Goal: Task Accomplishment & Management: Complete application form

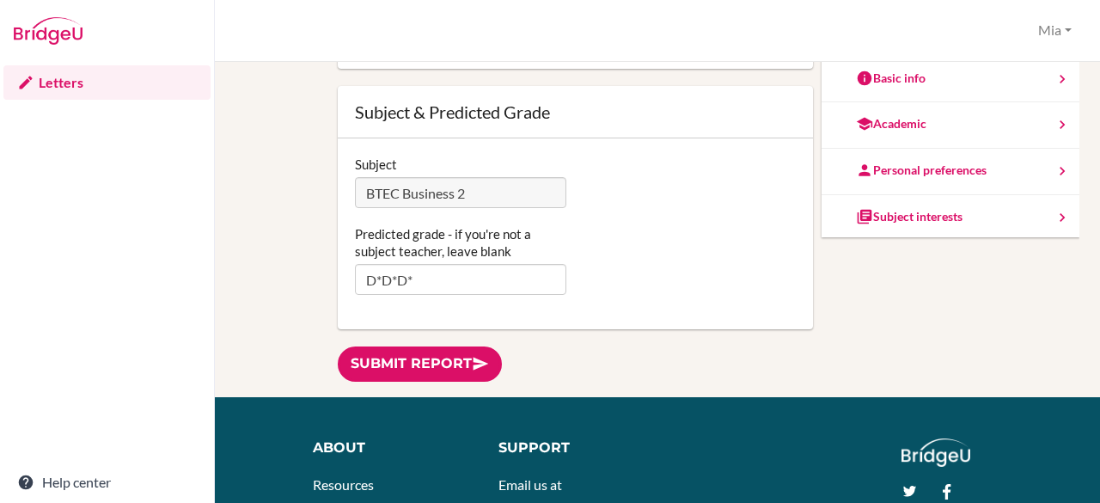
scroll to position [189, 0]
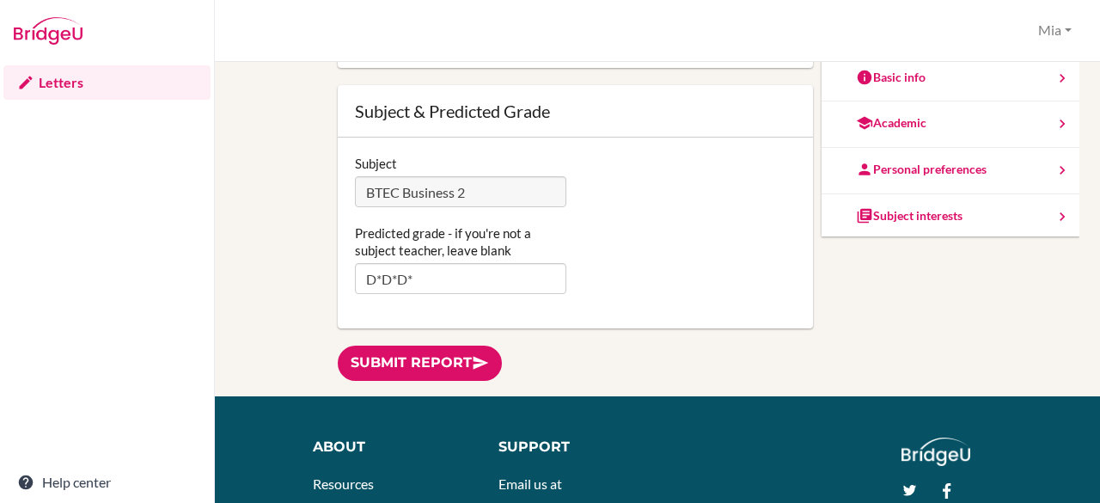
click at [390, 357] on link "Submit report" at bounding box center [420, 362] width 164 height 35
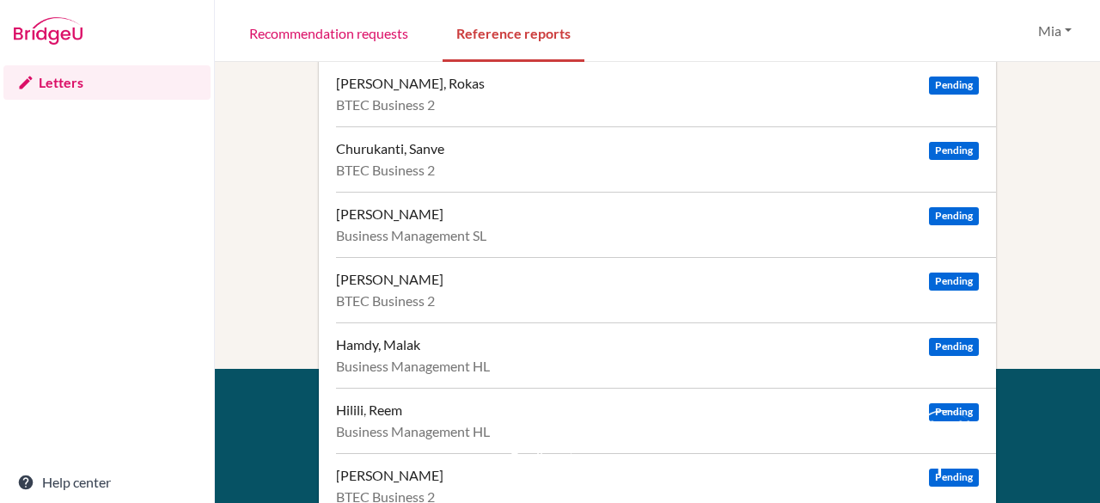
scroll to position [204, 0]
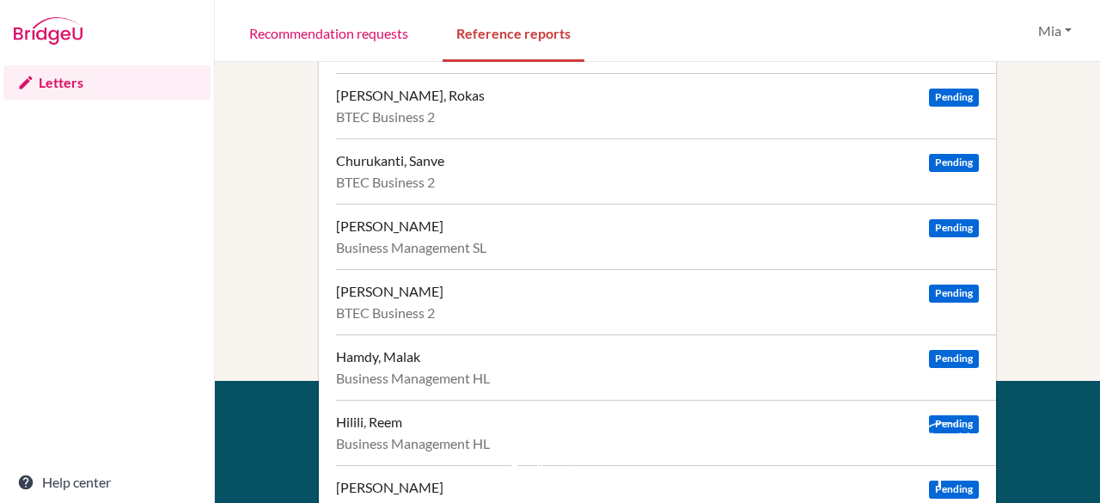
click at [517, 300] on div "Guden, Defne Pending BTEC Business 2" at bounding box center [666, 301] width 660 height 65
click at [531, 284] on div "Guden, Defne Pending" at bounding box center [657, 291] width 643 height 17
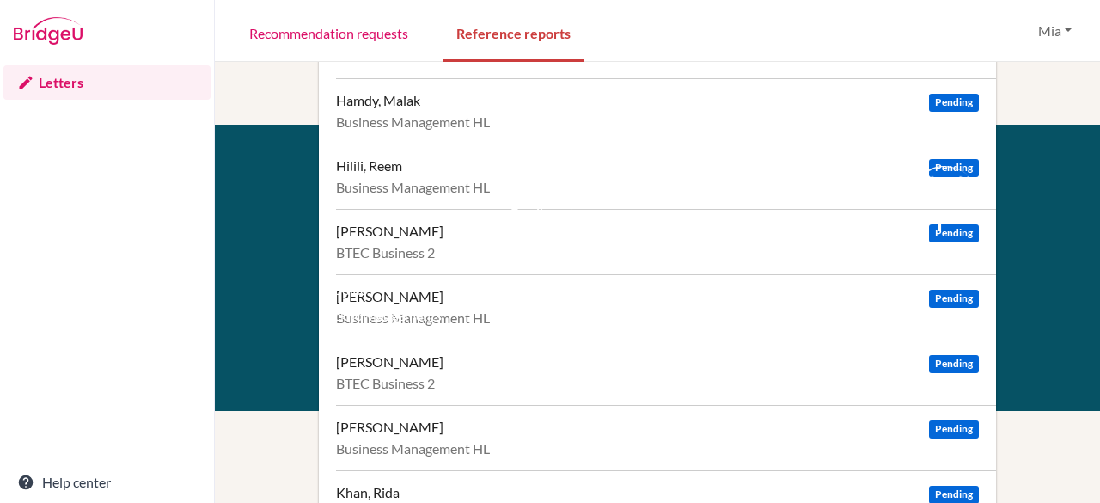
scroll to position [459, 0]
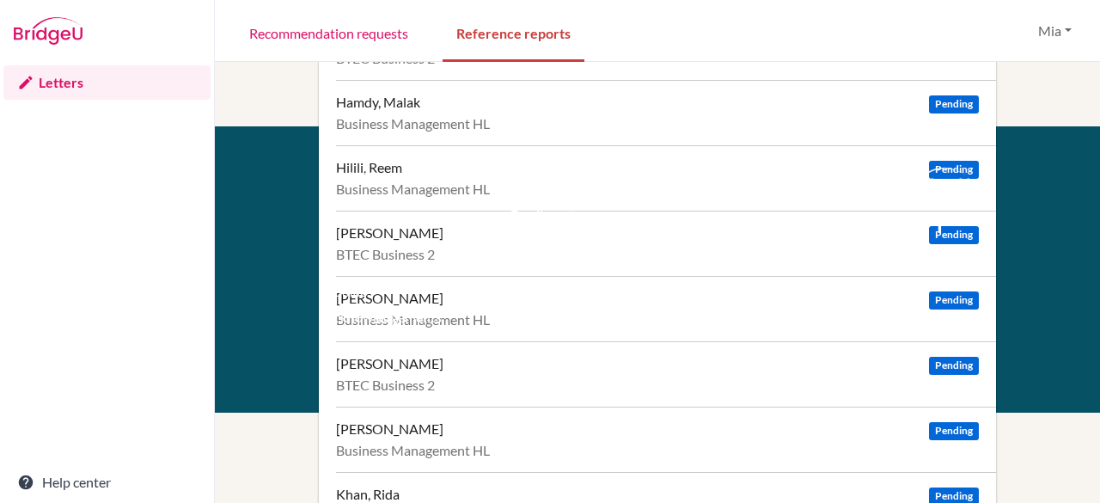
click at [464, 233] on li "Terms" at bounding box center [398, 241] width 147 height 26
click at [394, 232] on li "Terms" at bounding box center [398, 241] width 147 height 26
click at [925, 229] on div "facebook" at bounding box center [944, 220] width 39 height 21
click at [363, 227] on li "Resources" at bounding box center [398, 215] width 147 height 26
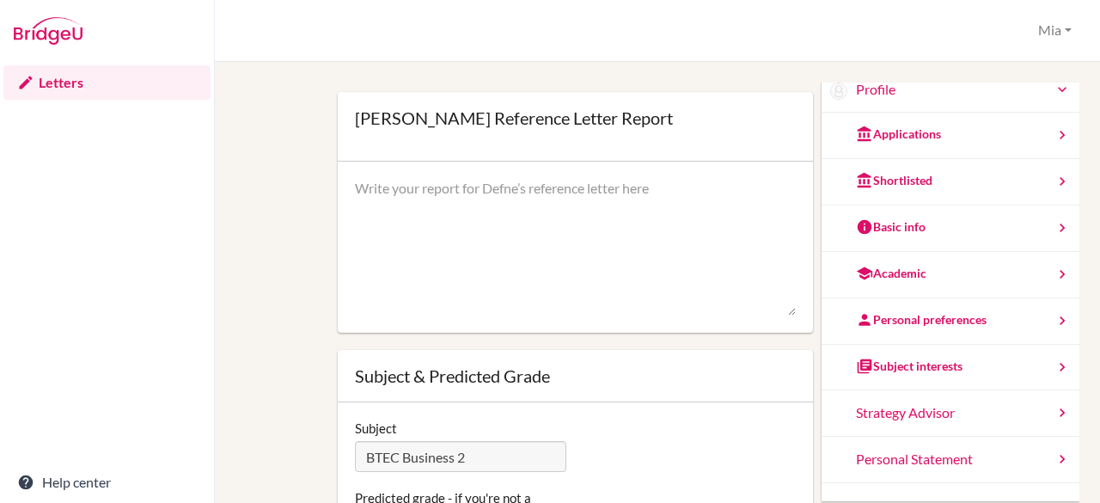
scroll to position [85, 0]
click at [911, 271] on div "Academic" at bounding box center [950, 274] width 258 height 46
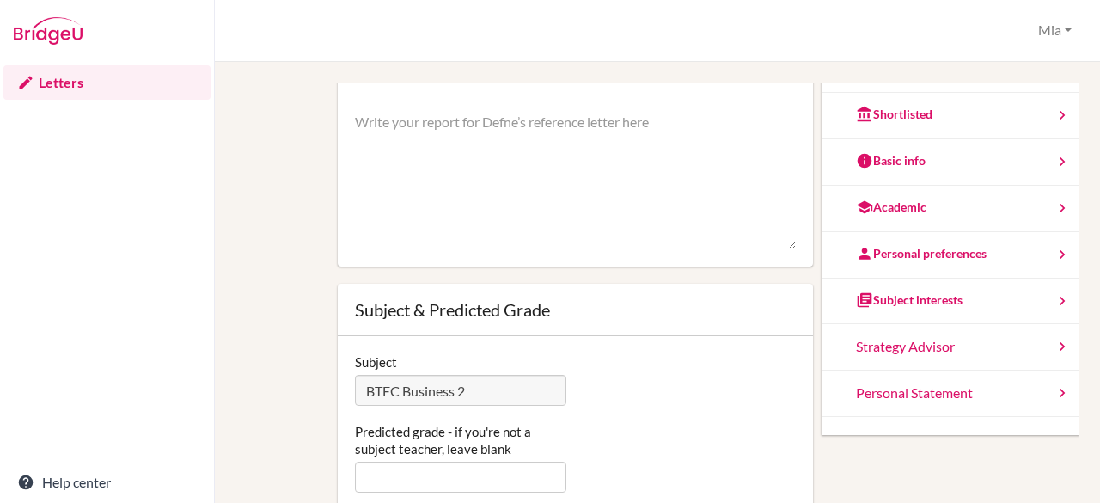
scroll to position [160, 0]
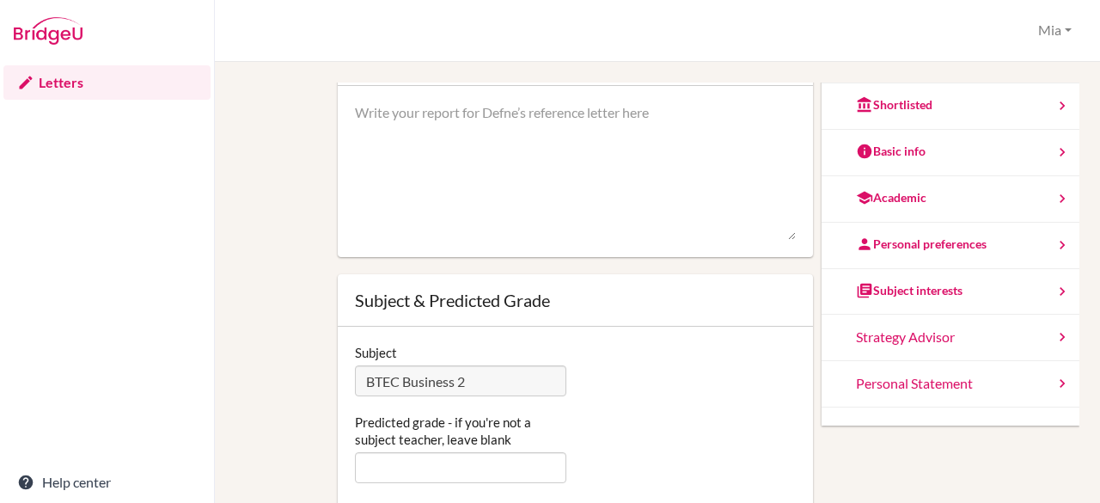
click at [919, 290] on div "Subject interests" at bounding box center [909, 290] width 107 height 17
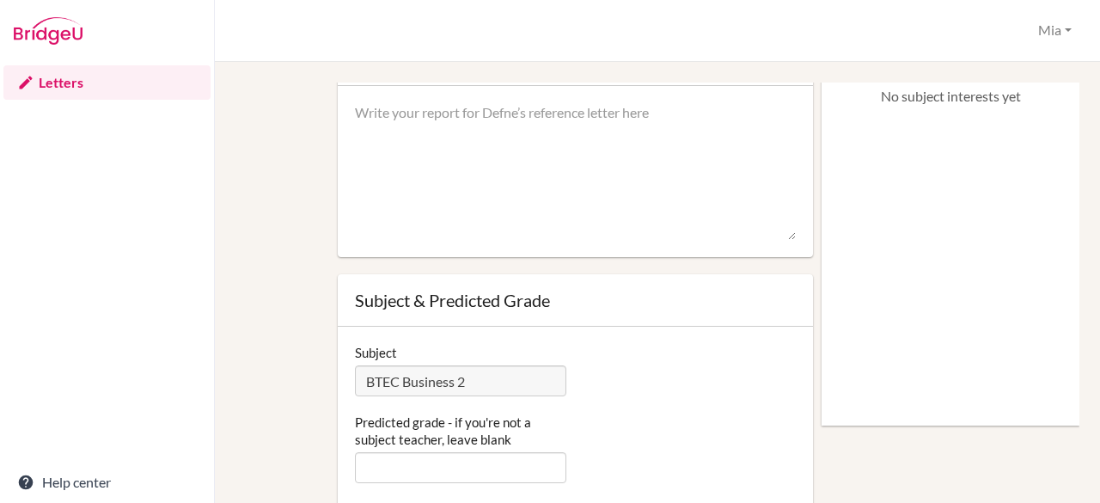
scroll to position [0, 0]
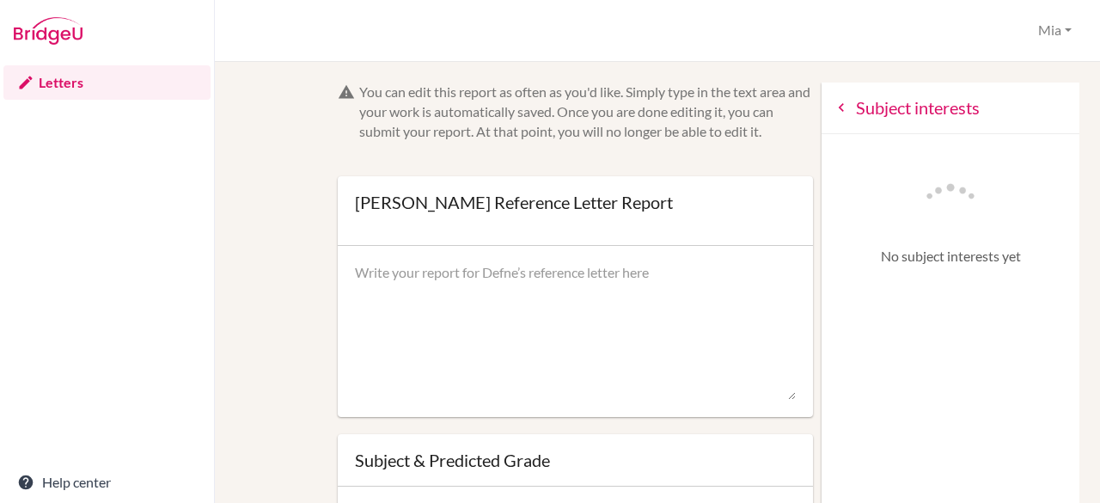
click at [833, 100] on icon at bounding box center [841, 107] width 17 height 17
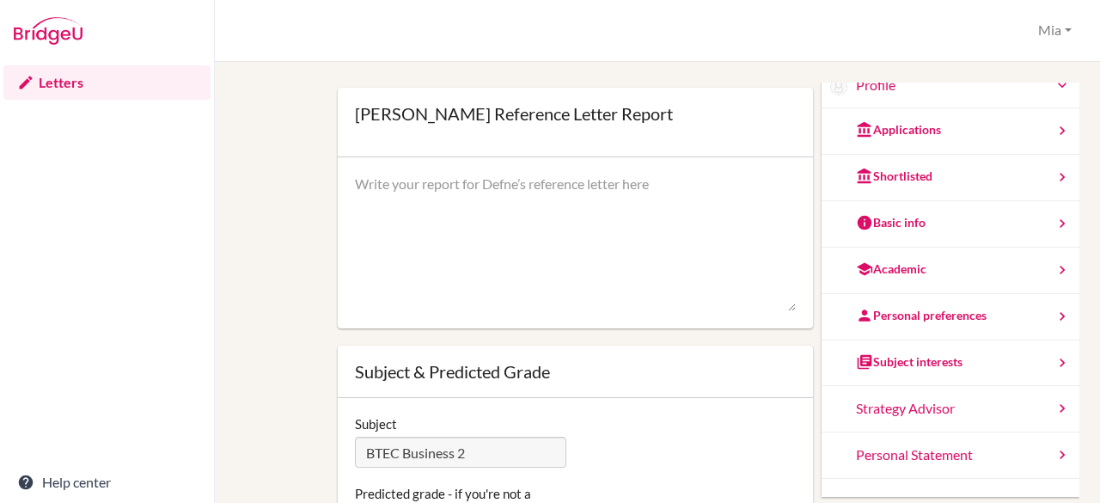
scroll to position [89, 0]
click at [898, 322] on div "Personal preferences" at bounding box center [950, 316] width 258 height 46
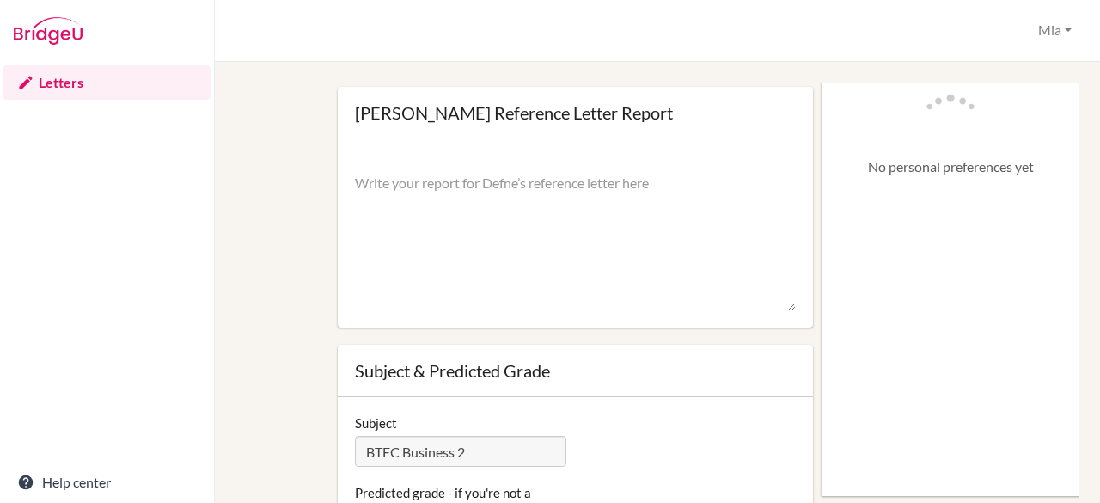
scroll to position [0, 0]
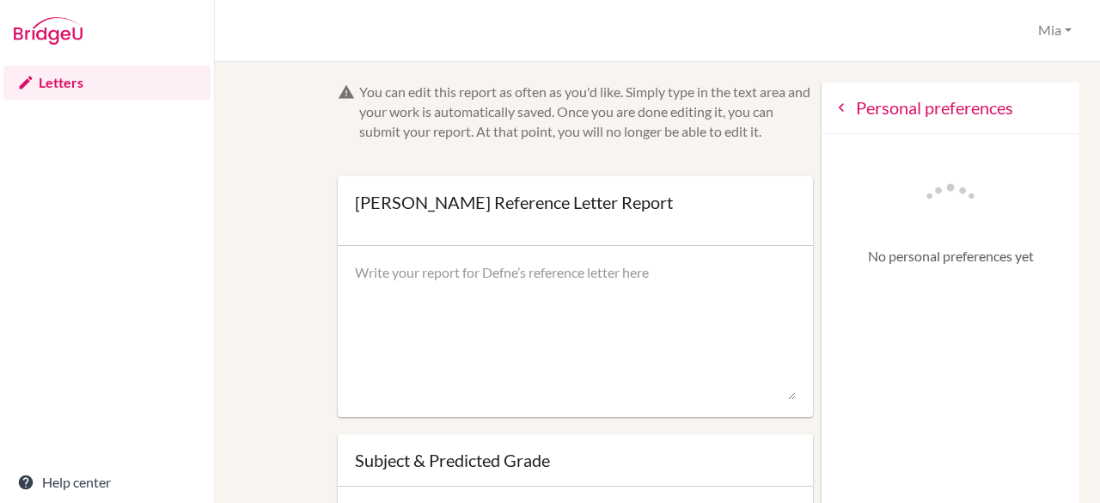
click at [833, 111] on icon at bounding box center [841, 107] width 17 height 17
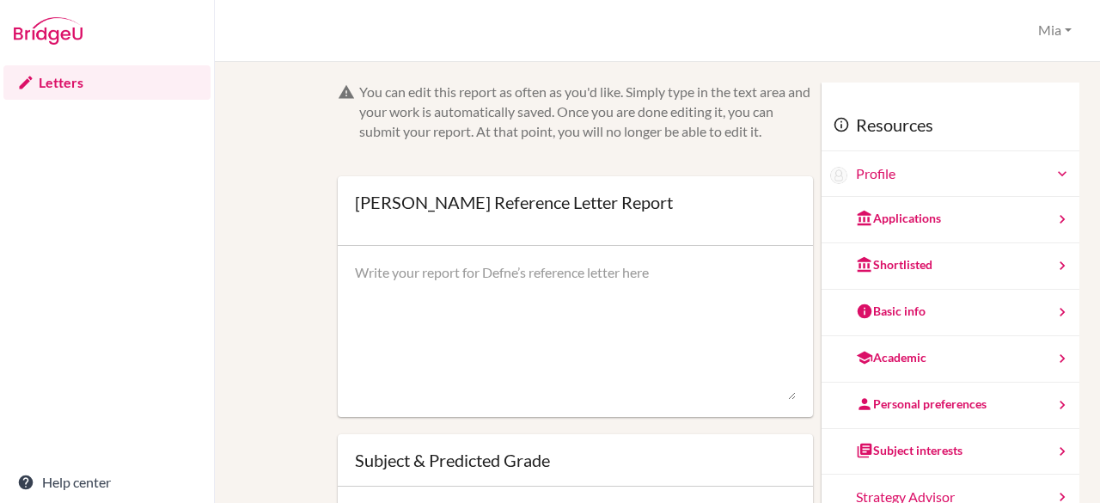
click at [901, 228] on div "Applications" at bounding box center [950, 220] width 258 height 46
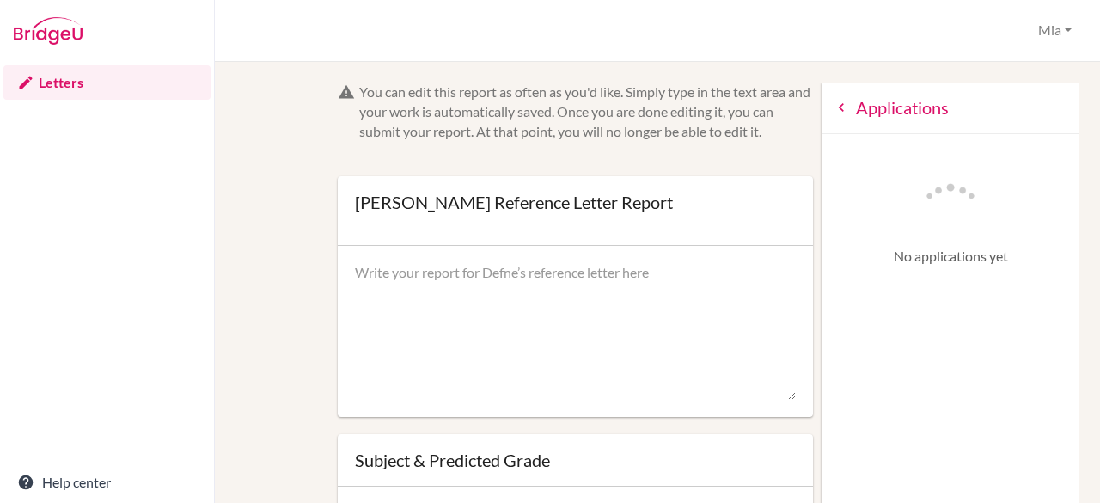
click at [833, 112] on icon at bounding box center [841, 107] width 17 height 17
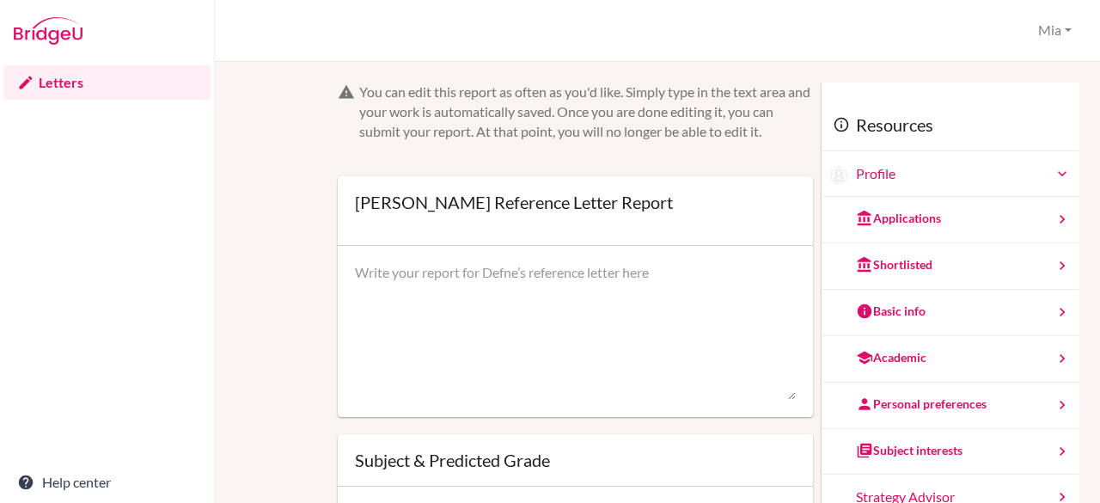
click at [420, 281] on textarea at bounding box center [576, 331] width 442 height 137
paste textarea "Defne is a lovely, hardworking, and resilient BTEC Business student who has sho…"
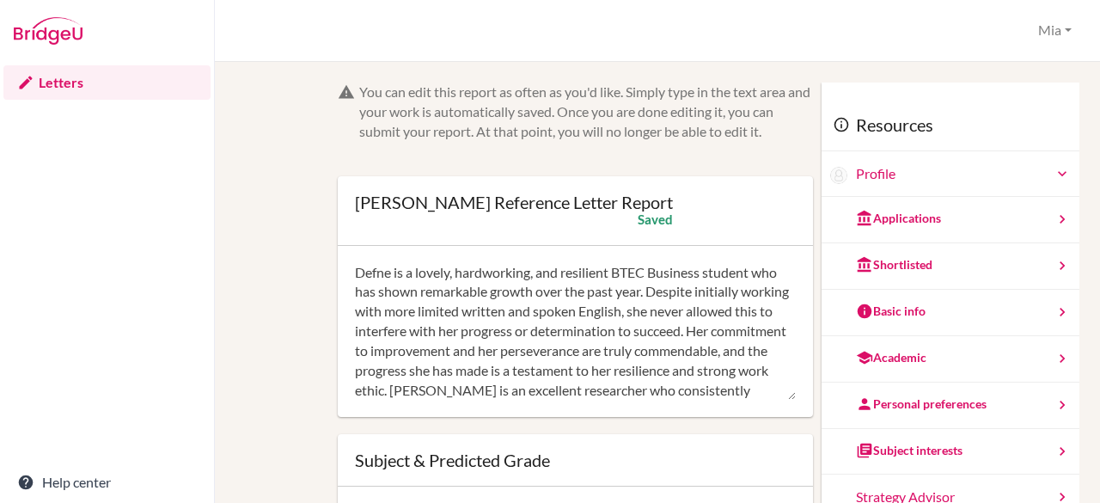
click at [718, 312] on textarea "Defne is a lovely, hardworking, and resilient BTEC Business student who has sho…" at bounding box center [576, 331] width 442 height 137
click at [510, 308] on textarea "Defne is a lovely, hardworking, and resilient BTEC Business student who has sho…" at bounding box center [576, 331] width 442 height 137
click at [719, 313] on textarea "Defne is a lovely, hardworking, and resilient BTEC Business student who has sho…" at bounding box center [576, 331] width 442 height 137
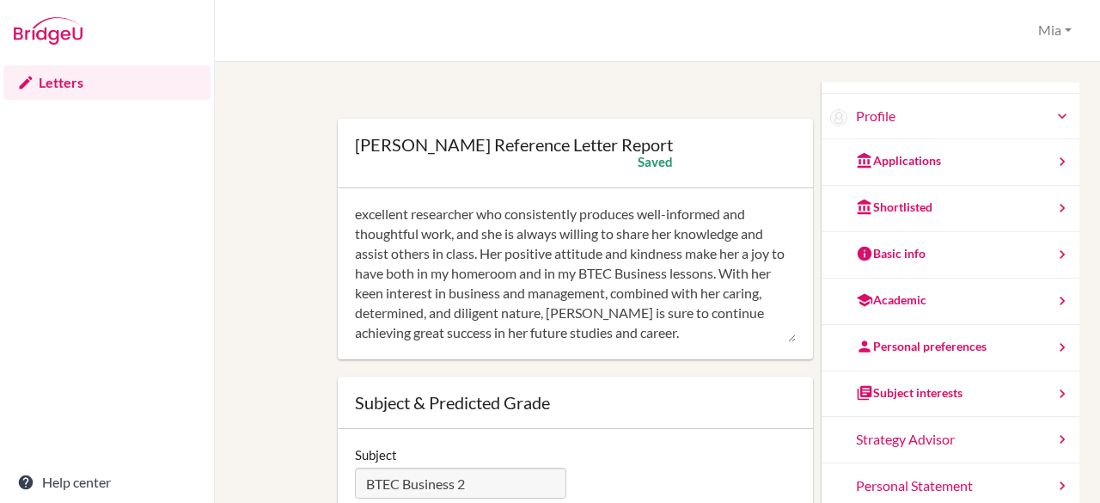
scroll to position [156, 0]
type textarea "Defne is a lovely, hardworking, and resilient BTEC Business student who has sho…"
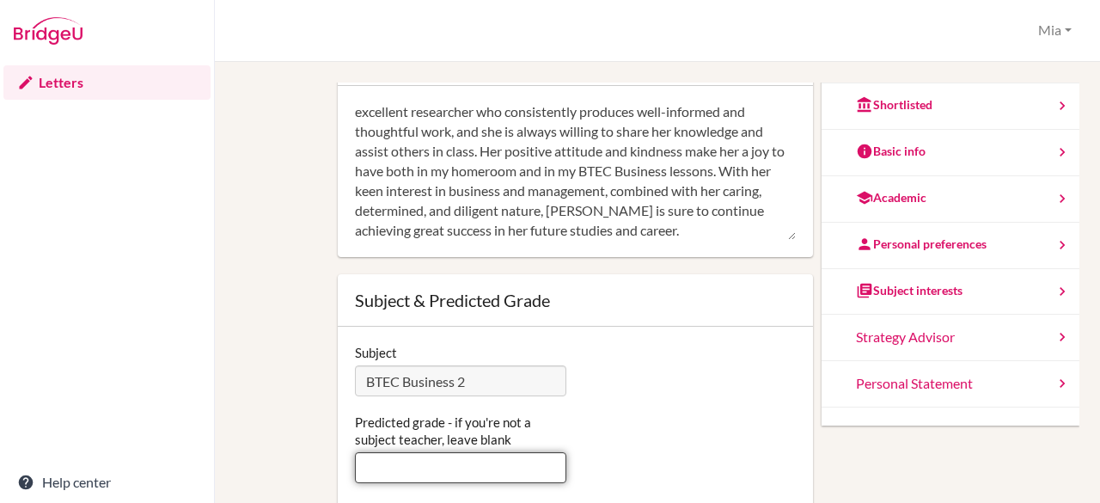
click at [394, 460] on input "Predicted grade - if you're not a subject teacher, leave blank" at bounding box center [461, 467] width 212 height 31
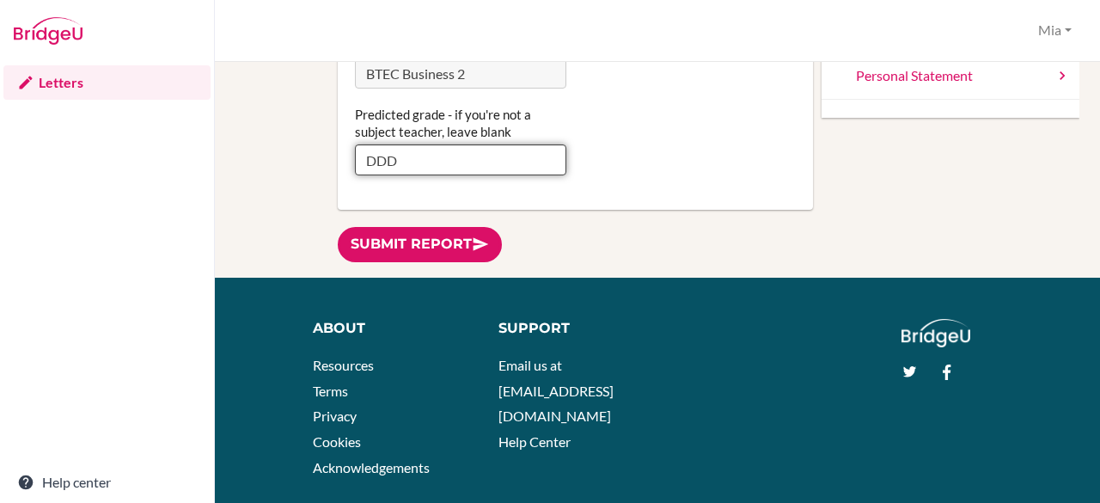
scroll to position [363, 0]
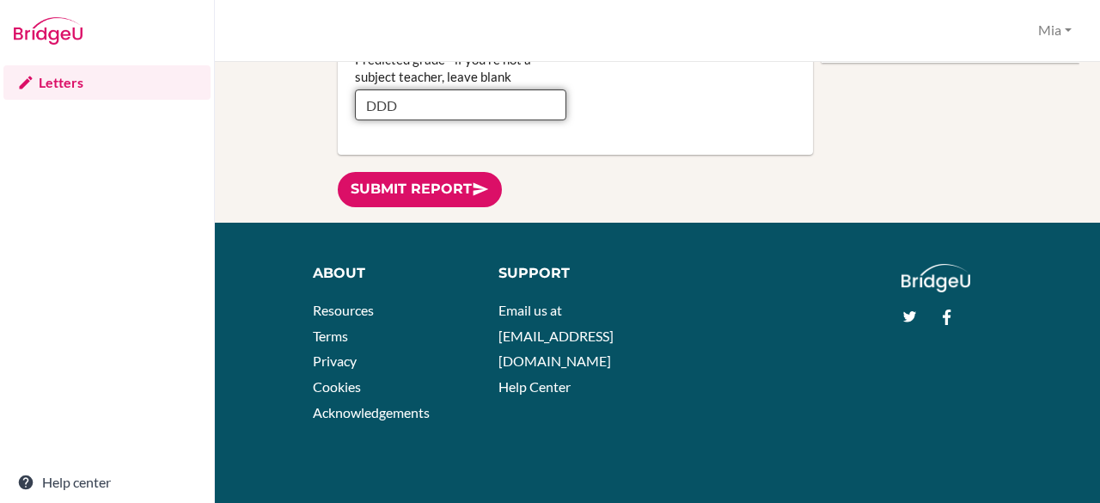
type input "DDD"
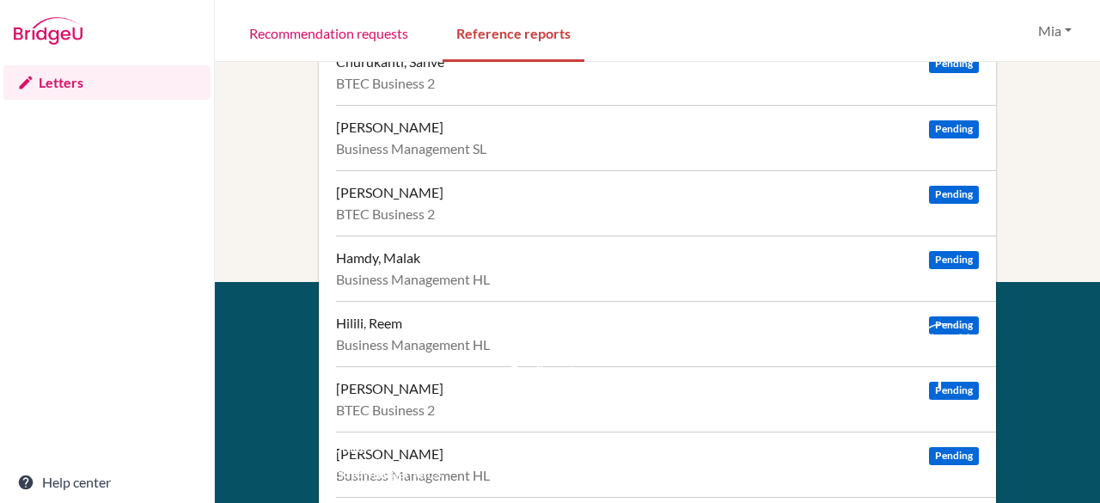
scroll to position [305, 0]
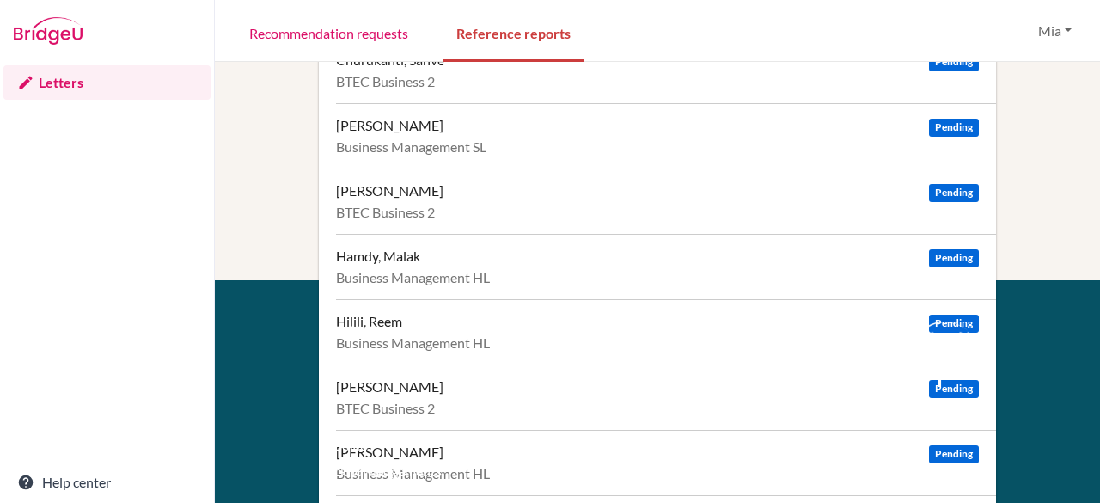
click at [387, 188] on div "[PERSON_NAME]" at bounding box center [389, 190] width 107 height 17
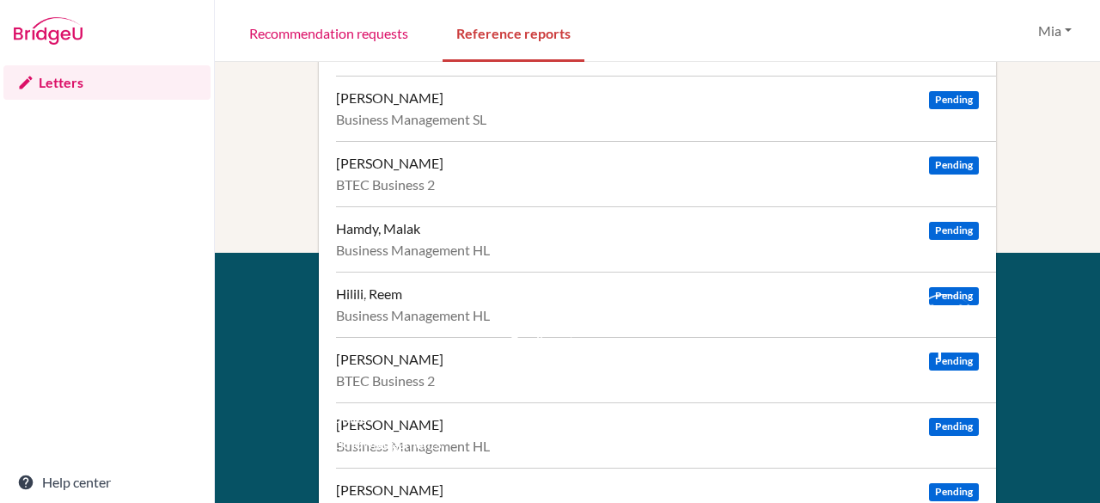
click at [376, 355] on li "Terms" at bounding box center [398, 367] width 147 height 26
click at [347, 388] on link "Privacy" at bounding box center [347, 391] width 44 height 16
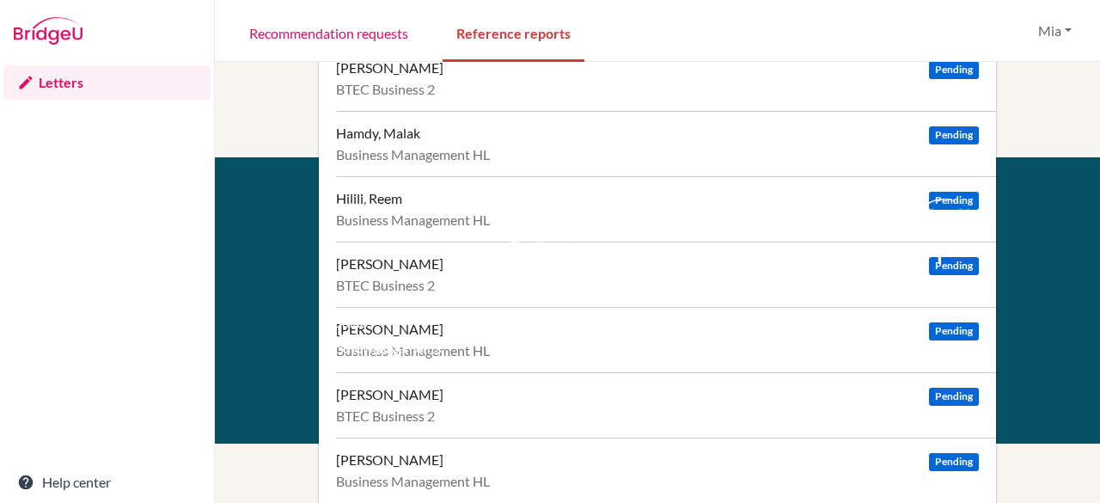
scroll to position [431, 0]
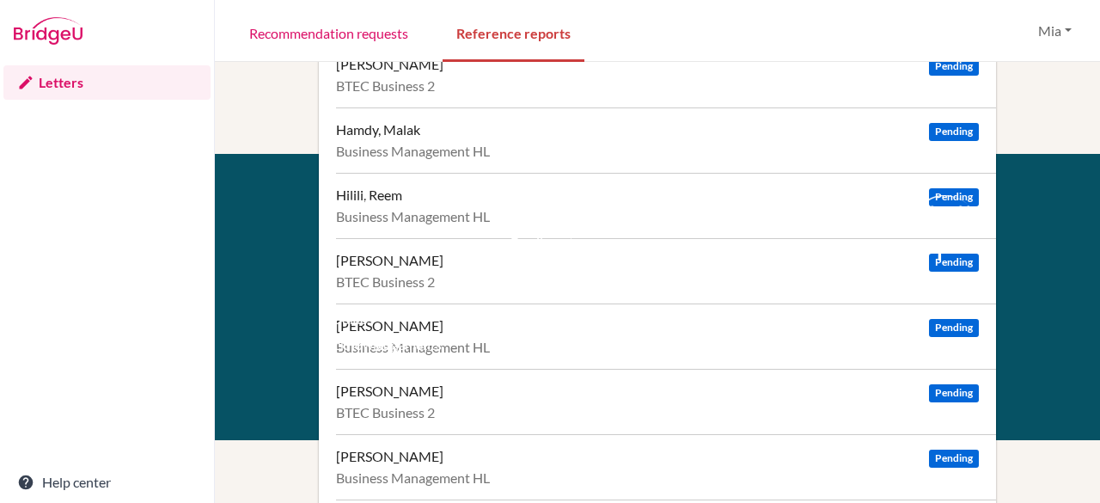
click at [367, 259] on li "Terms" at bounding box center [398, 268] width 147 height 26
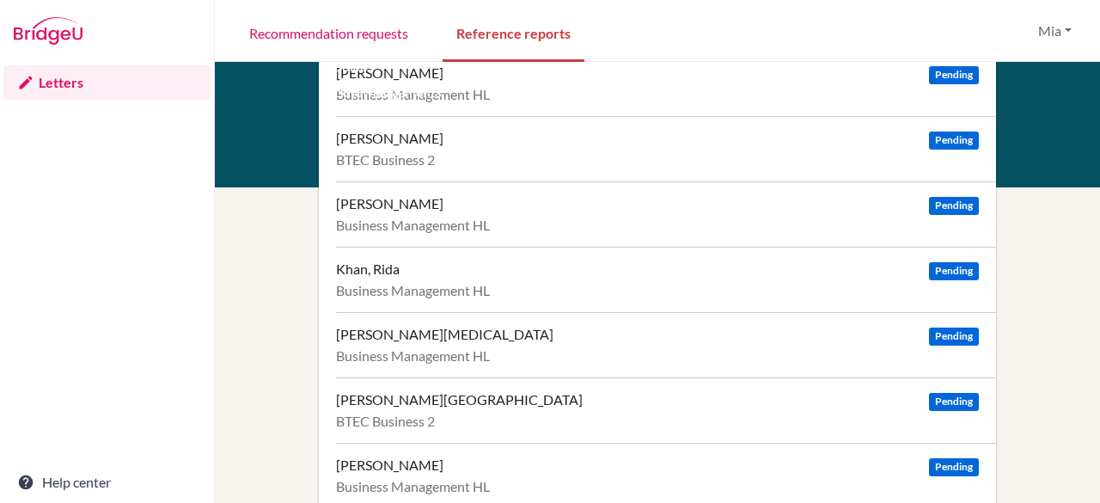
scroll to position [584, 0]
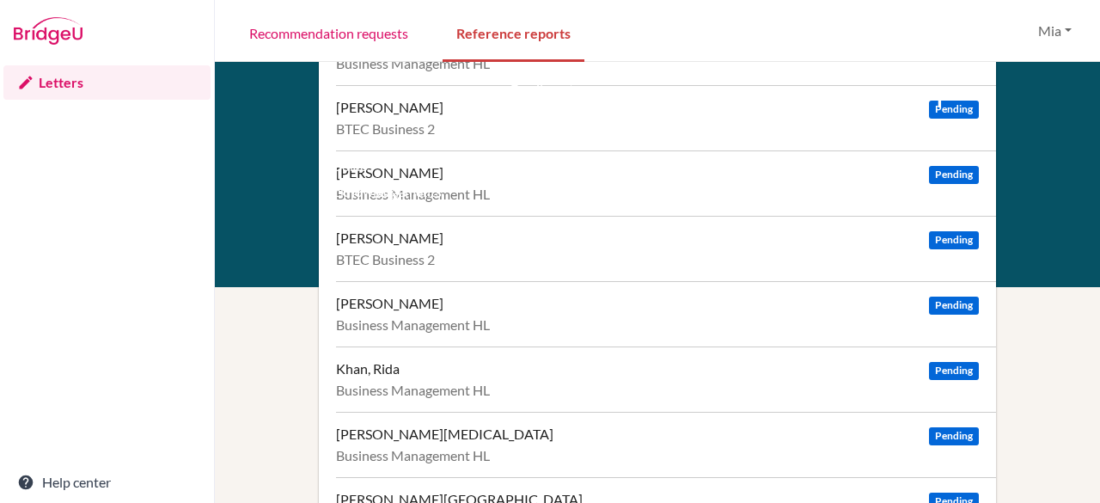
click at [399, 169] on li "Cookies" at bounding box center [398, 166] width 147 height 26
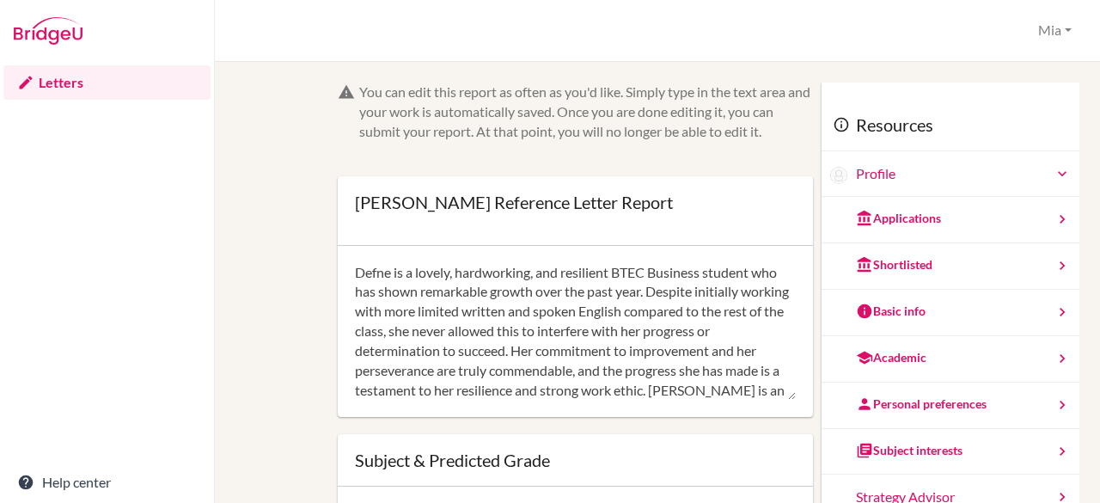
scroll to position [160, 0]
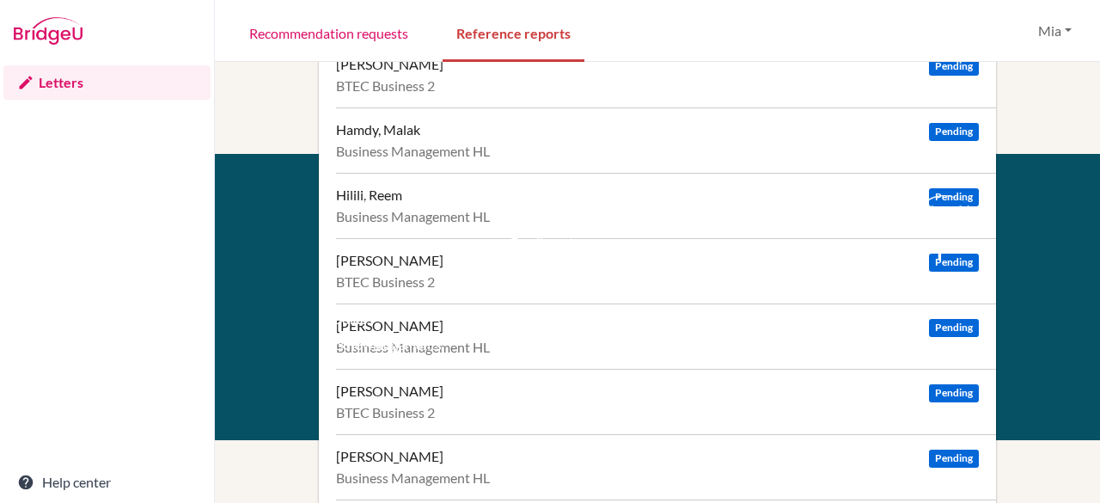
scroll to position [438, 0]
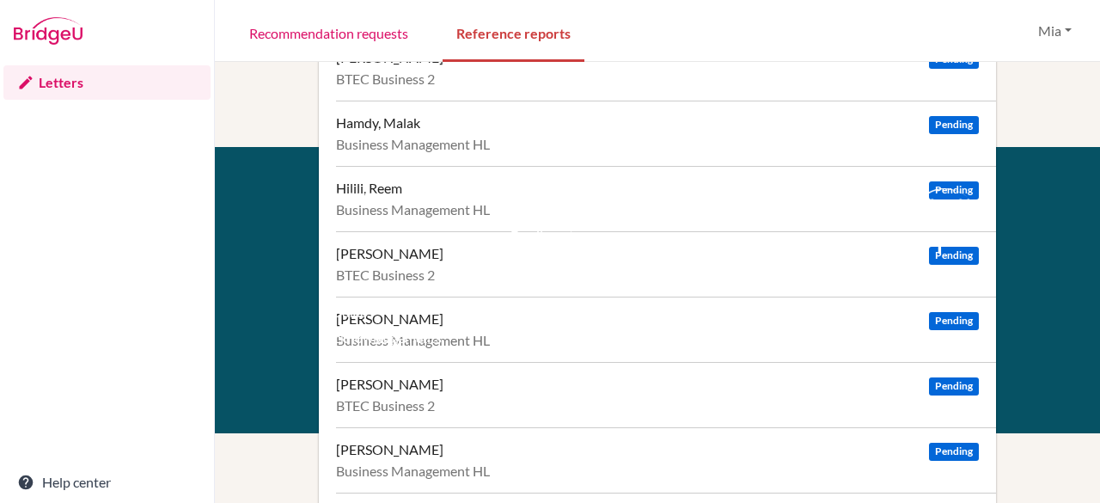
click at [392, 250] on li "Terms" at bounding box center [398, 261] width 147 height 26
click at [361, 247] on li "Resources" at bounding box center [398, 236] width 147 height 26
click at [920, 269] on div "BTEC Business 2" at bounding box center [657, 274] width 643 height 17
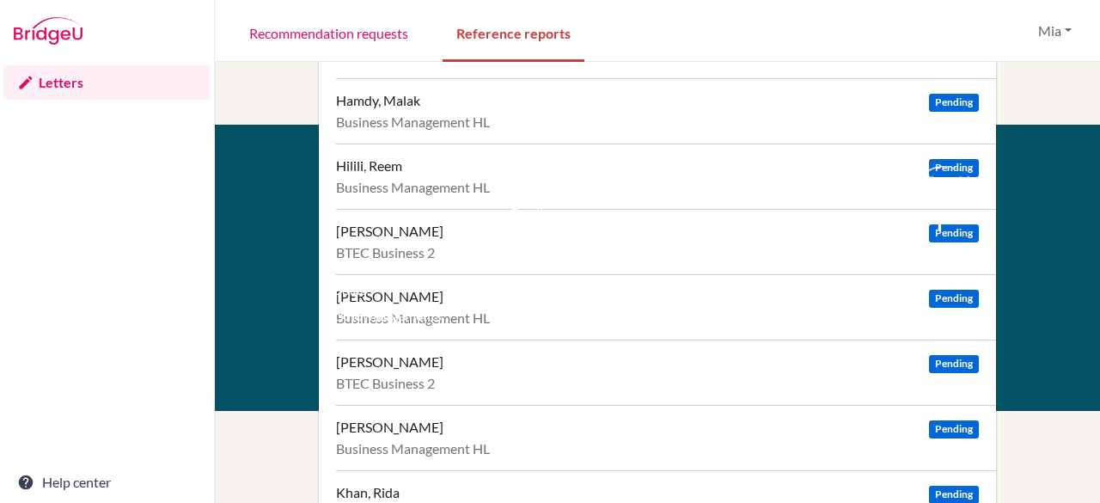
scroll to position [459, 0]
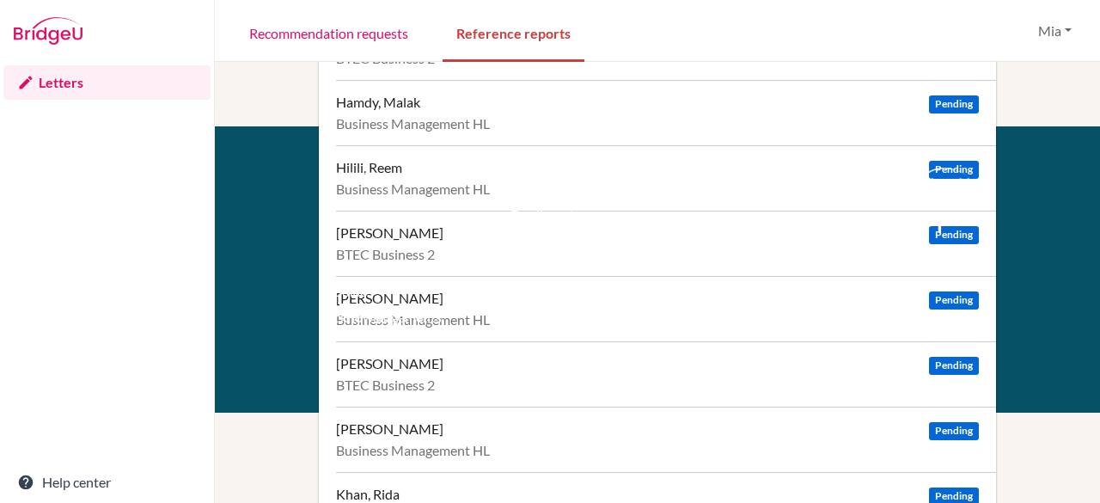
click at [398, 360] on div "Khader, Aafiya" at bounding box center [389, 363] width 107 height 17
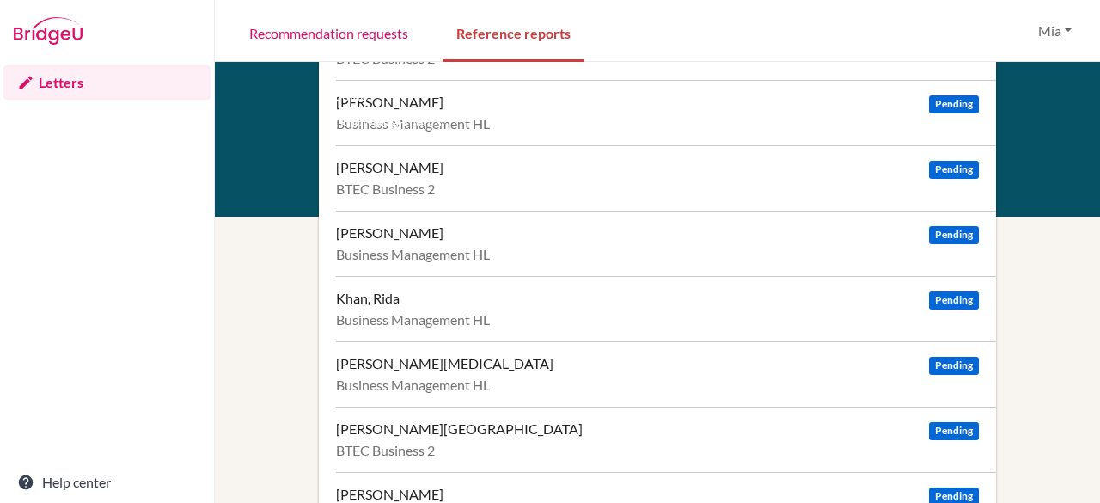
scroll to position [684, 0]
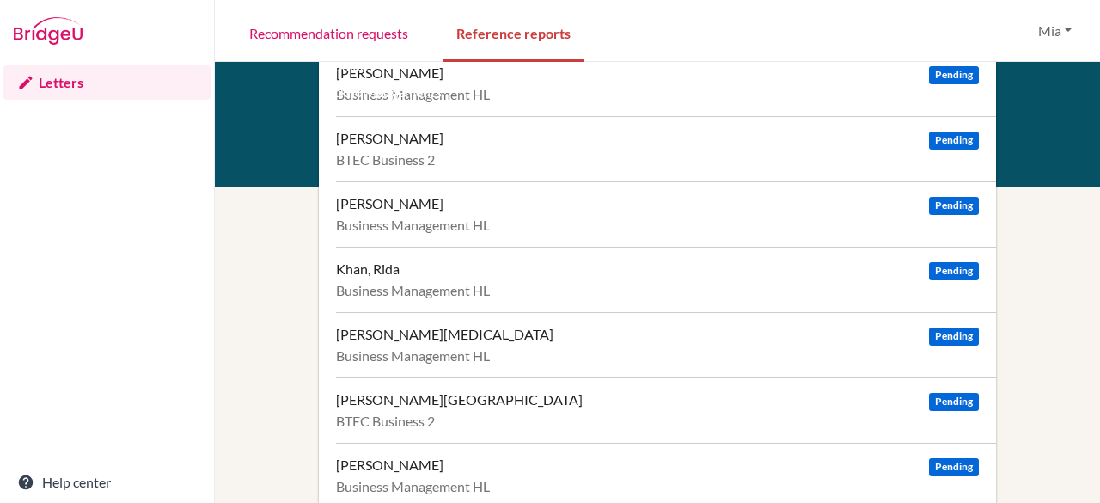
click at [456, 401] on div "Sanghvi, Soham Pending" at bounding box center [657, 399] width 643 height 17
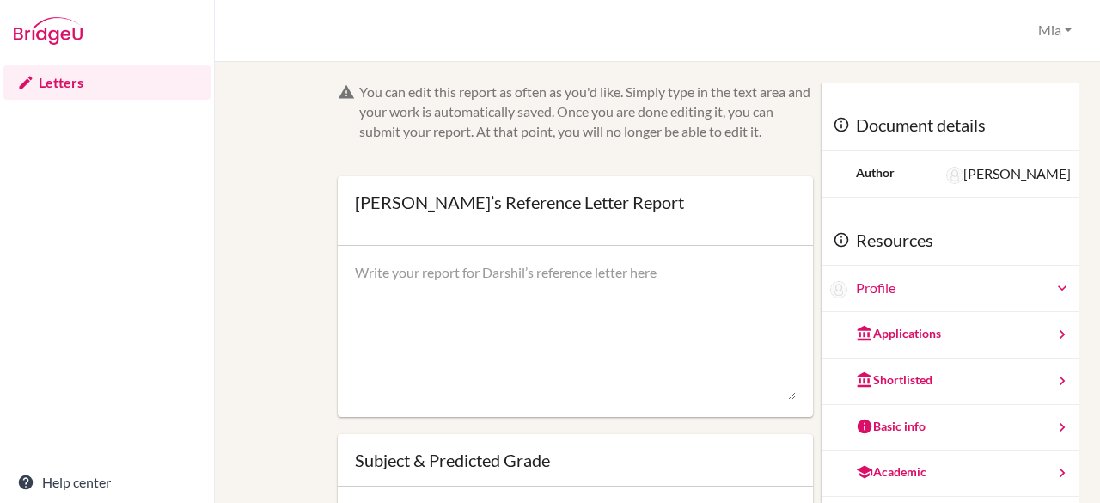
scroll to position [93, 0]
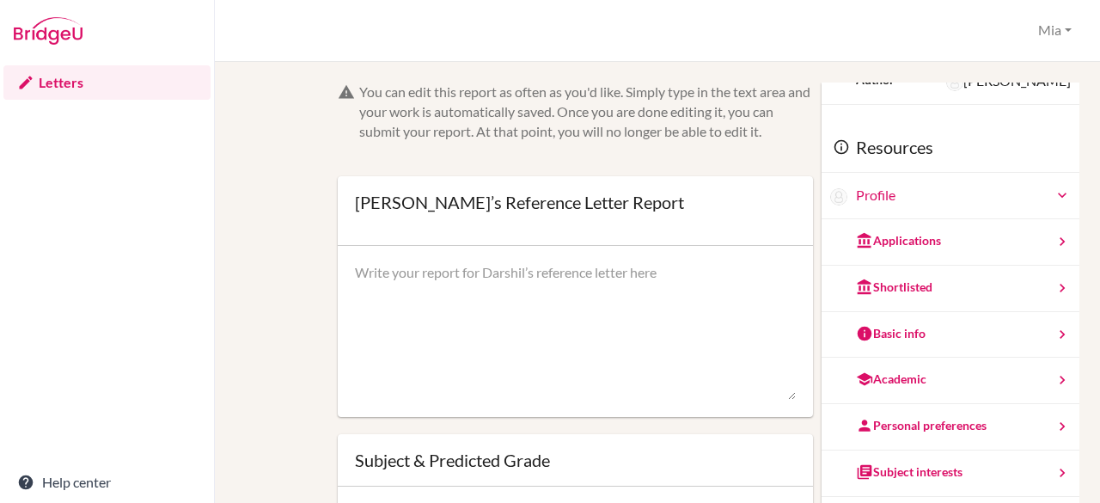
click at [945, 387] on div "Academic" at bounding box center [950, 380] width 258 height 46
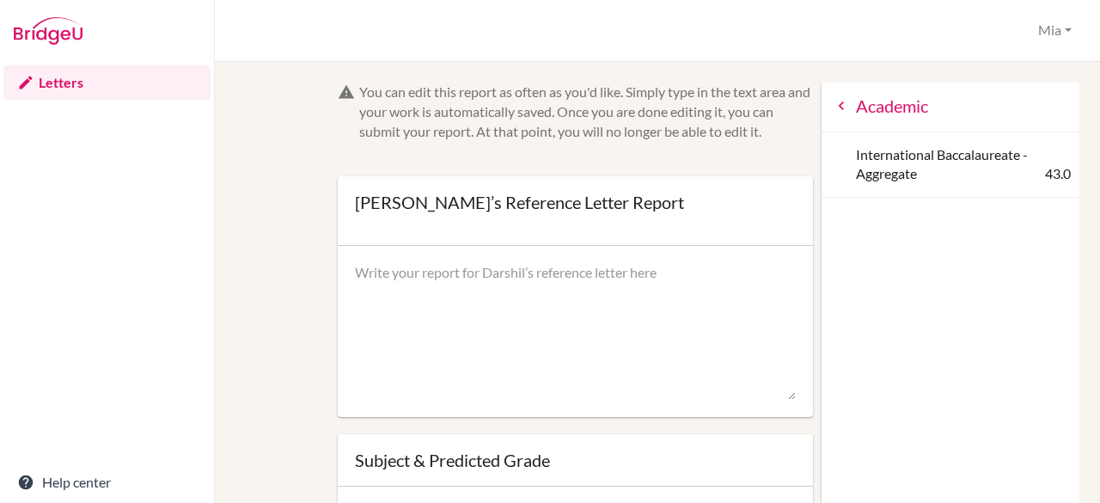
scroll to position [2, 0]
click at [833, 108] on icon at bounding box center [841, 105] width 17 height 17
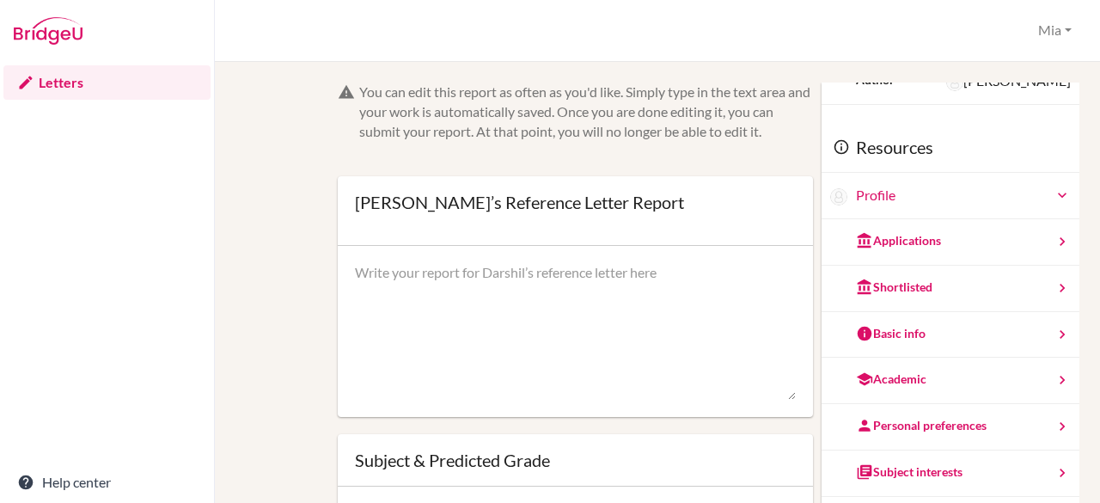
scroll to position [53, 0]
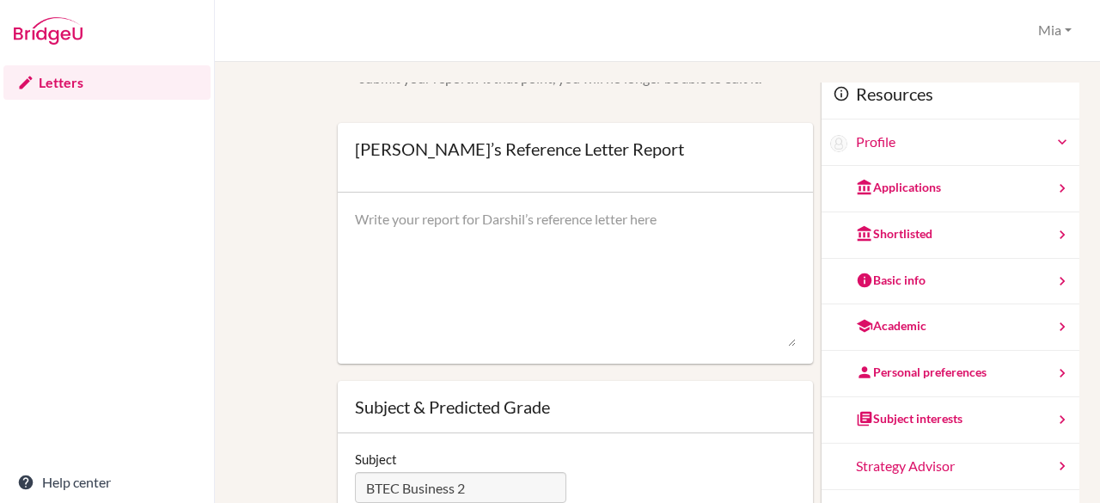
click at [923, 376] on div "Personal preferences" at bounding box center [921, 371] width 131 height 17
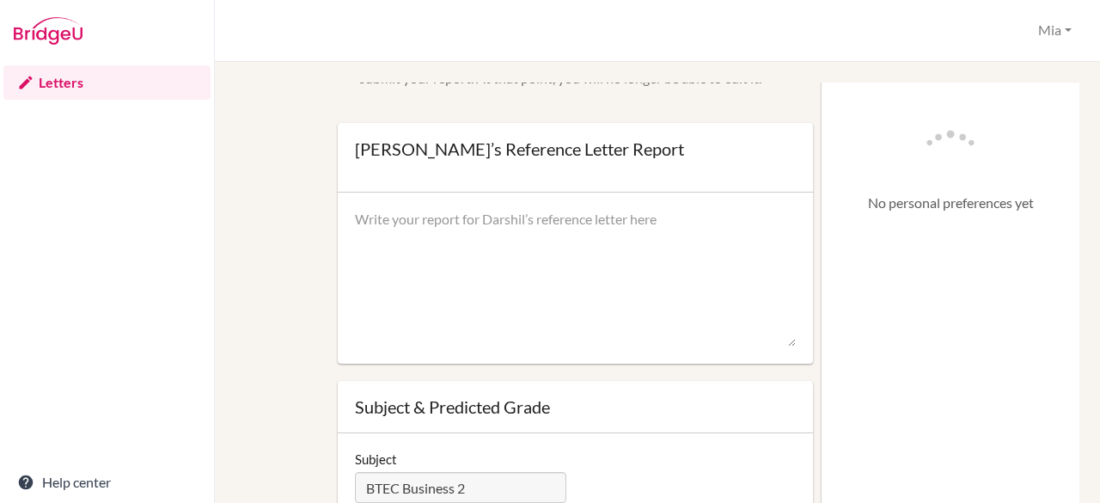
scroll to position [0, 0]
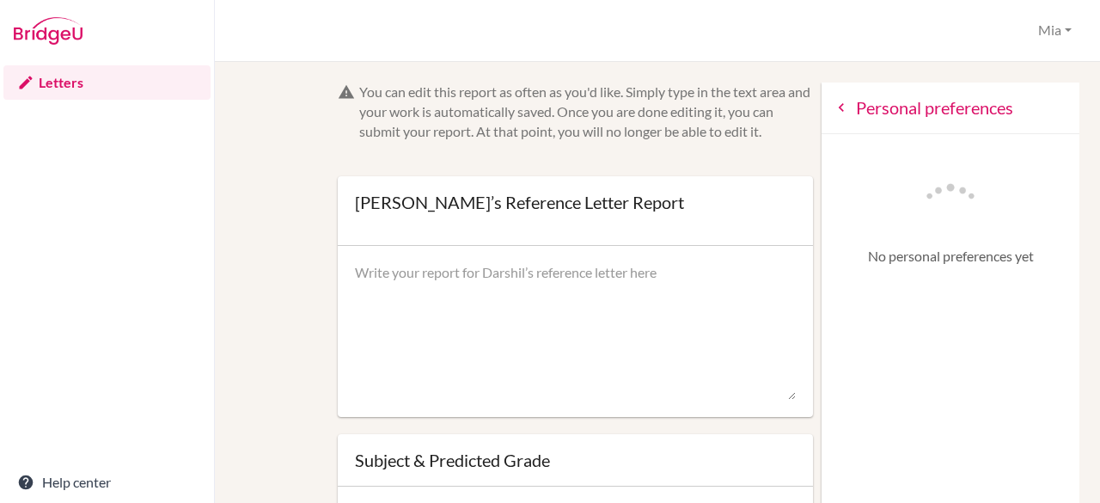
click at [833, 106] on icon at bounding box center [841, 107] width 17 height 17
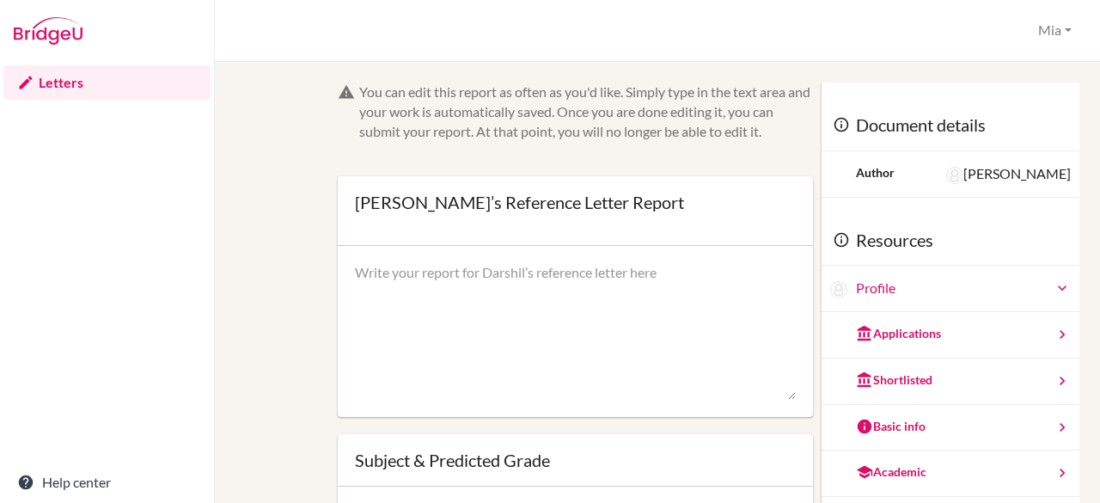
click at [525, 330] on textarea at bounding box center [576, 331] width 442 height 137
paste textarea "Darshil is a hardworking and dedicated BTEC Business student who consistently s…"
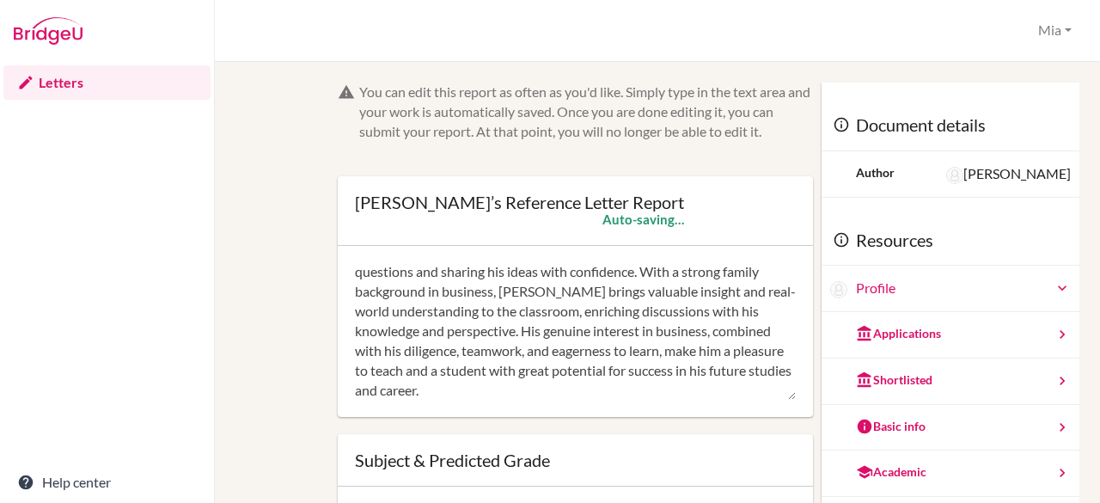
scroll to position [160, 0]
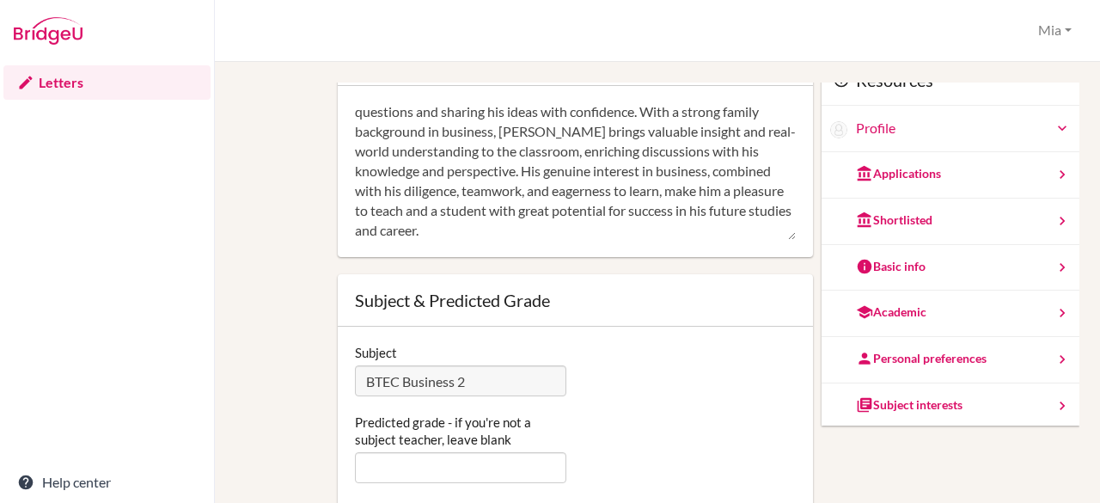
type textarea "Darshil is a hardworking and dedicated BTEC Business student who consistently s…"
click at [409, 464] on input "Predicted grade - if you're not a subject teacher, leave blank" at bounding box center [461, 467] width 212 height 31
type input "d"
type input "D*D*D*"
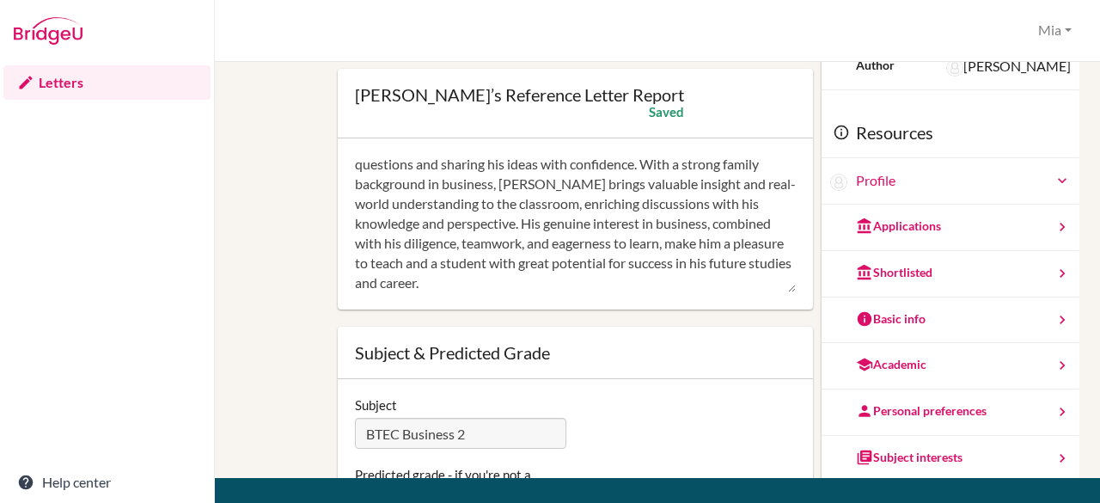
scroll to position [0, 0]
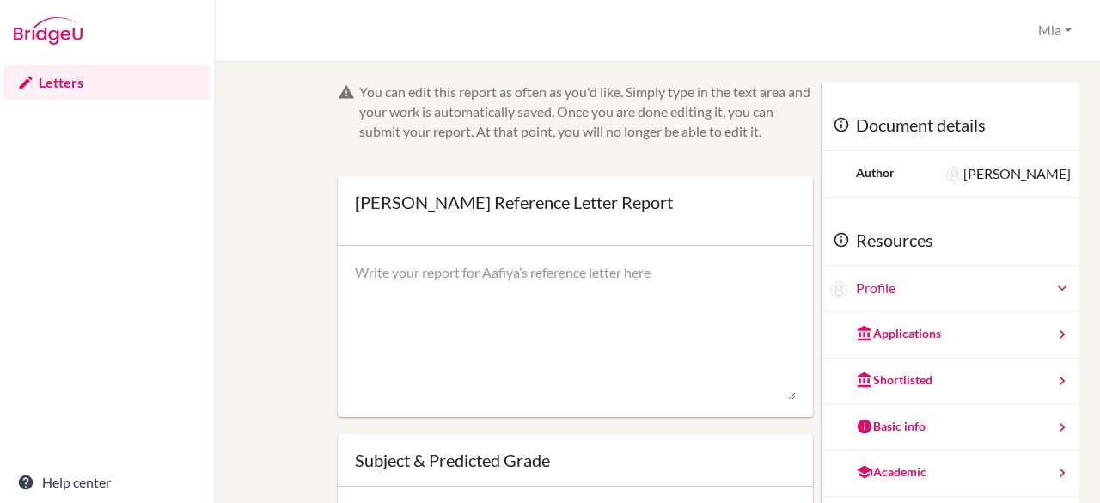
click at [385, 290] on textarea at bounding box center [576, 331] width 442 height 137
paste textarea "[PERSON_NAME] is a confident and capable BTEC Business student with a clear int…"
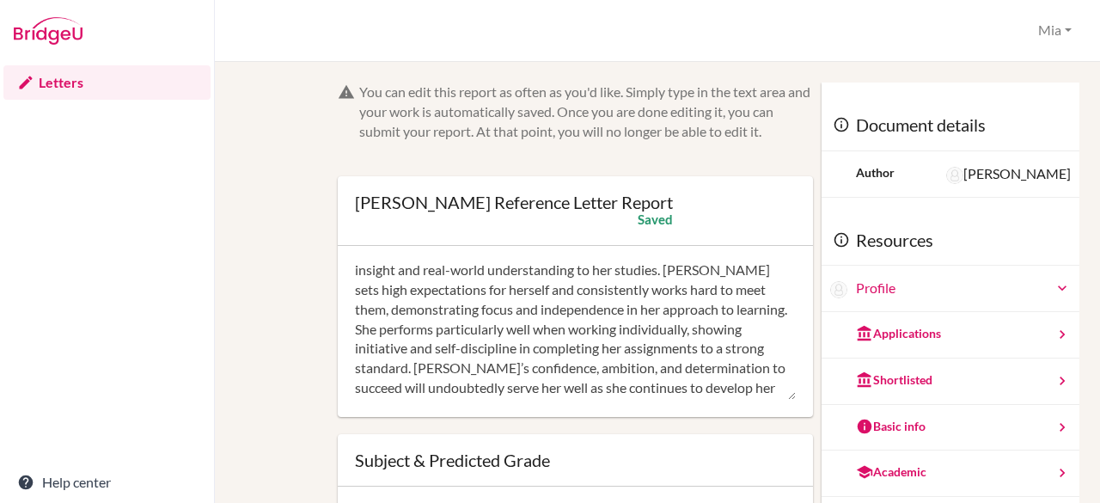
scroll to position [45, 0]
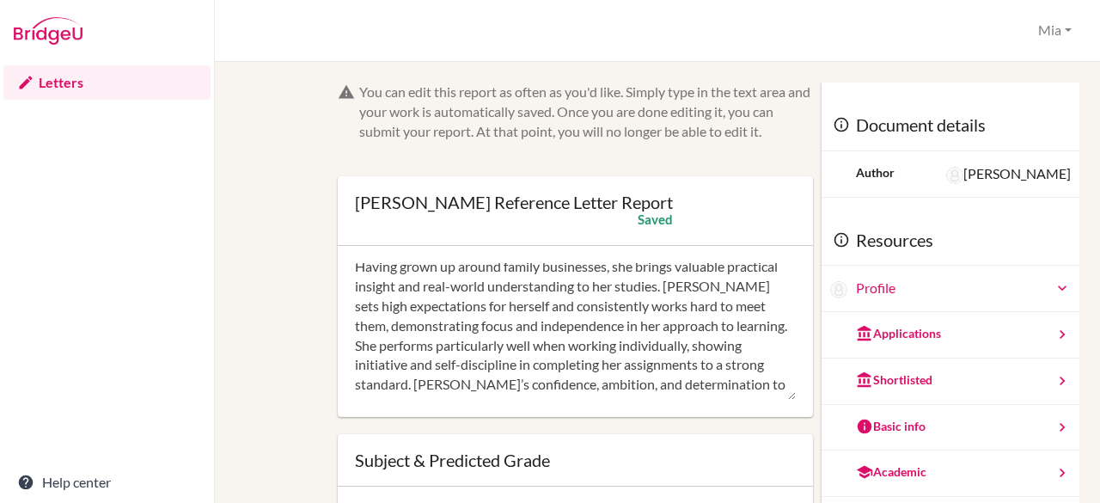
drag, startPoint x: 650, startPoint y: 305, endPoint x: 577, endPoint y: 305, distance: 72.2
click at [577, 305] on textarea "[PERSON_NAME] is a confident and capable BTEC Business student with a clear int…" at bounding box center [576, 331] width 442 height 137
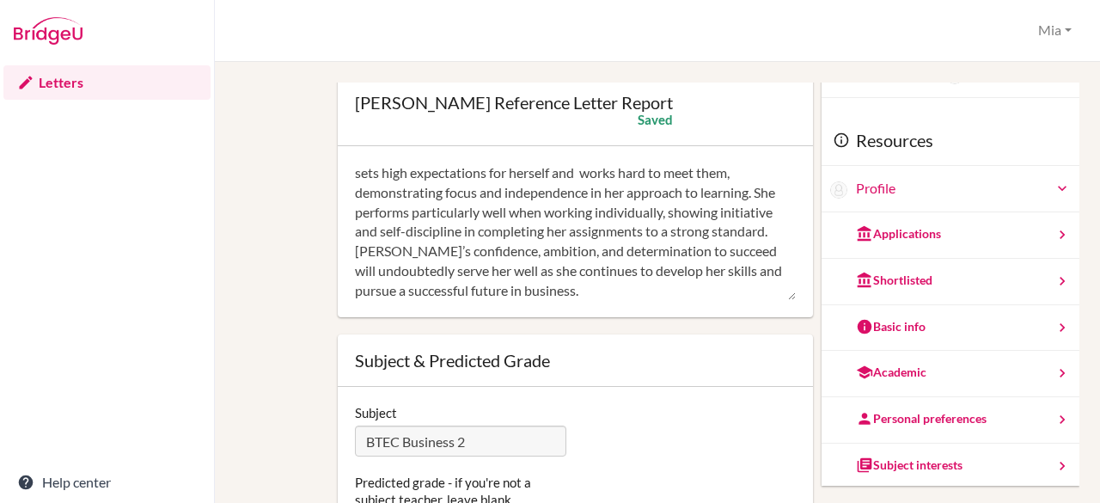
scroll to position [109, 0]
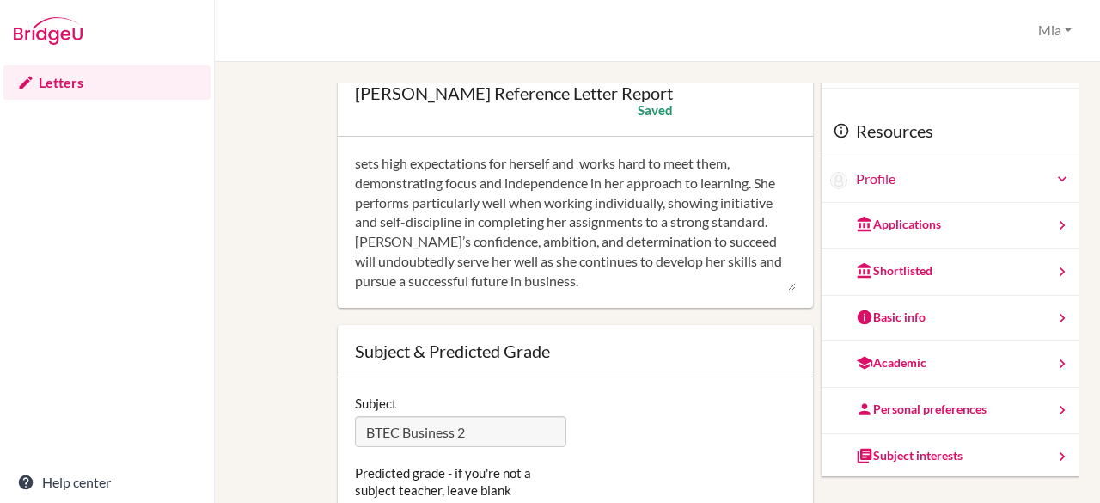
type textarea "[PERSON_NAME] is a confident and capable BTEC Business student with a clear int…"
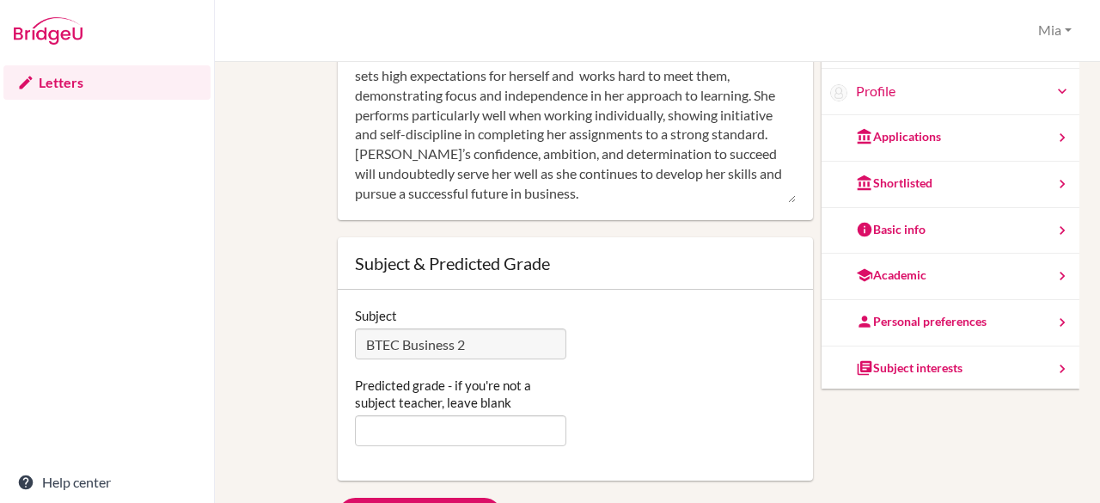
scroll to position [43, 0]
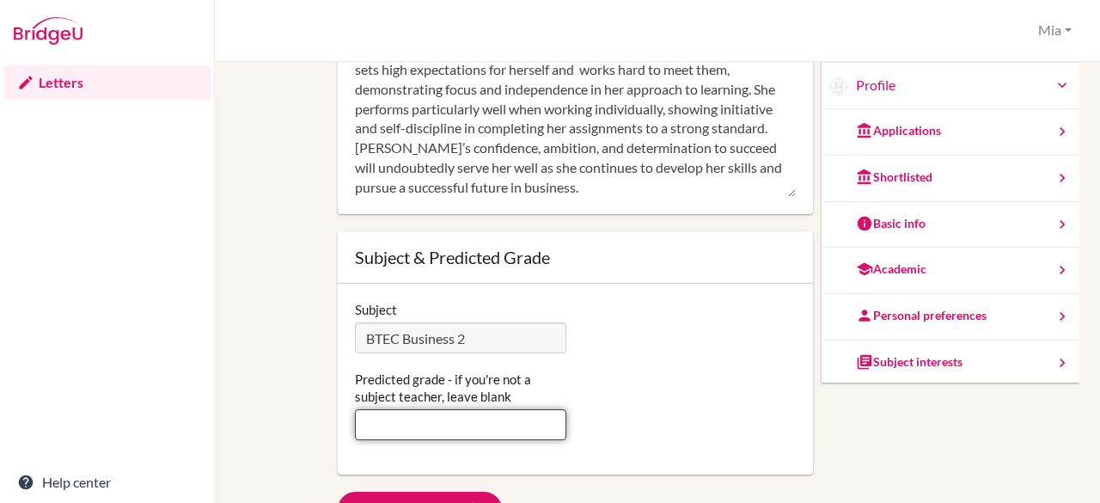
click at [473, 435] on input "Predicted grade - if you're not a subject teacher, leave blank" at bounding box center [461, 424] width 212 height 31
type input "DDM"
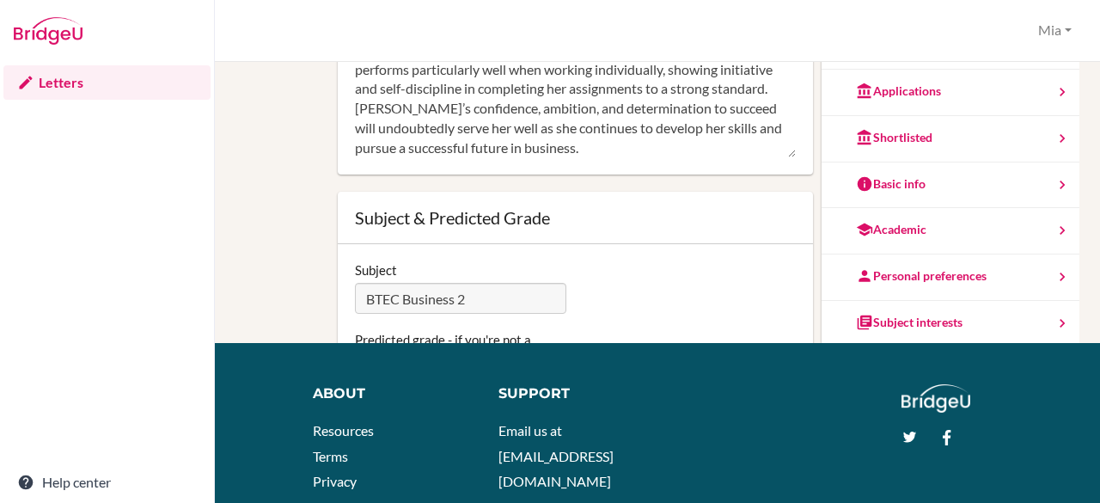
scroll to position [0, 0]
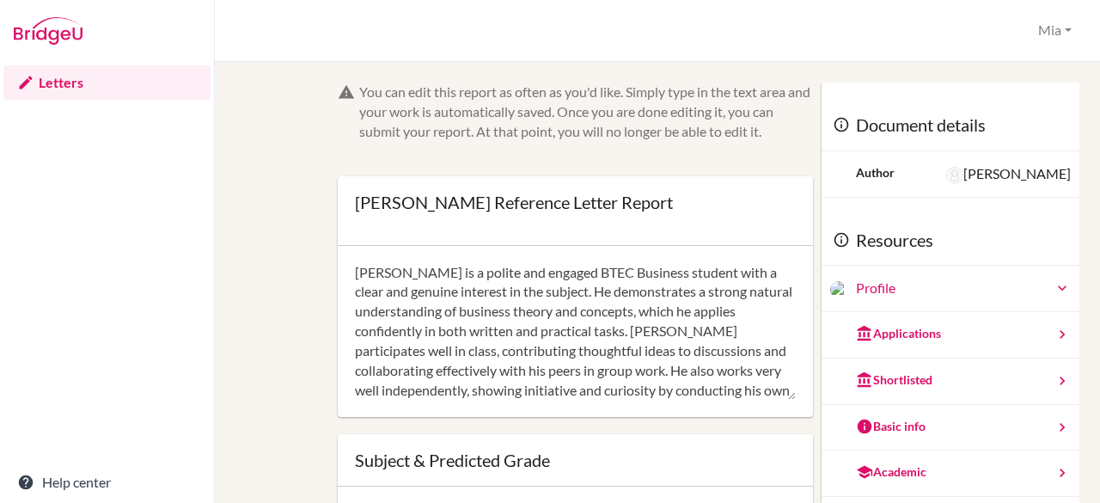
scroll to position [116, 0]
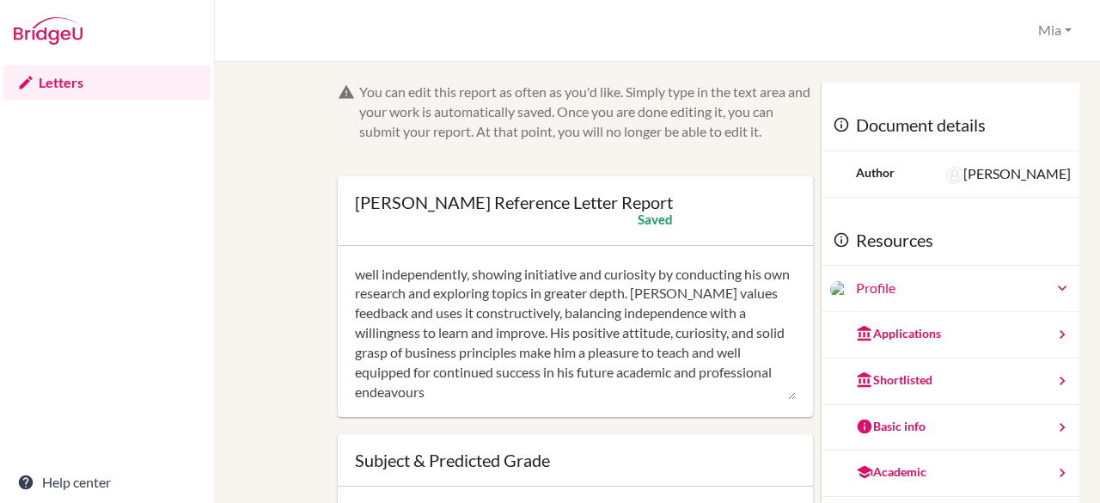
type textarea "[PERSON_NAME] is a polite and engaged BTEC Business student with a clear and ge…"
click at [830, 62] on div "You can edit this report as often as you'd like. Simply type in the text area a…" at bounding box center [657, 282] width 885 height 441
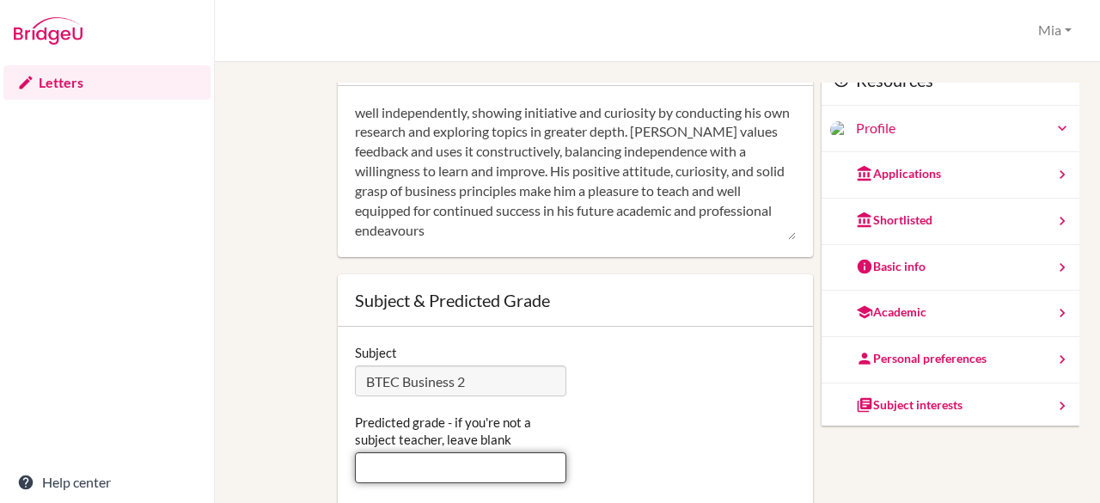
click at [395, 476] on input "Predicted grade - if you're not a subject teacher, leave blank" at bounding box center [461, 467] width 212 height 31
type input "D*DD"
